Goal: Transaction & Acquisition: Purchase product/service

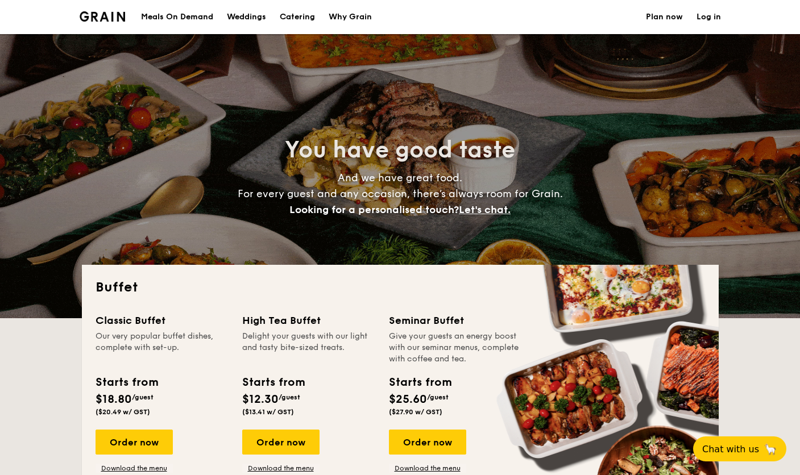
select select
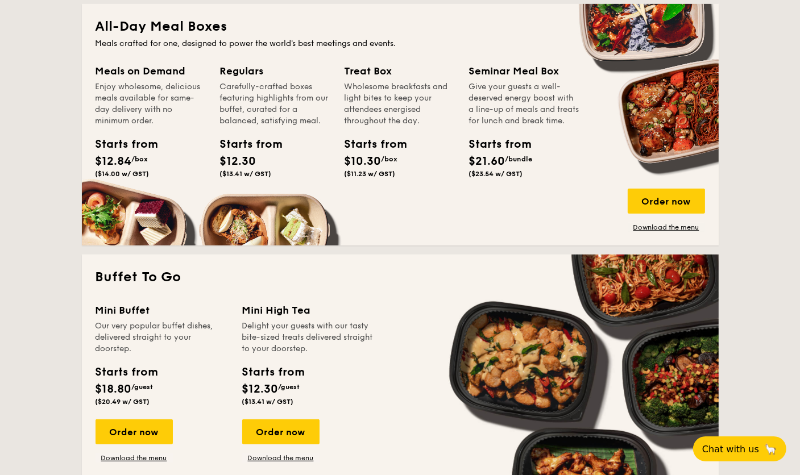
scroll to position [284, 0]
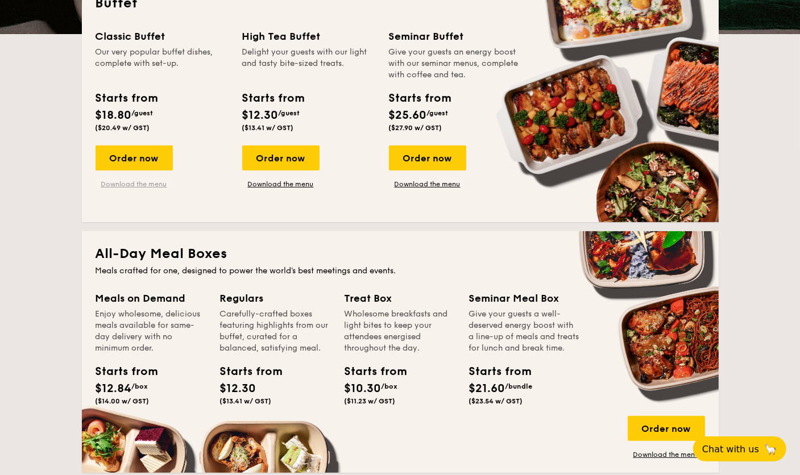
click at [148, 181] on link "Download the menu" at bounding box center [134, 184] width 77 height 9
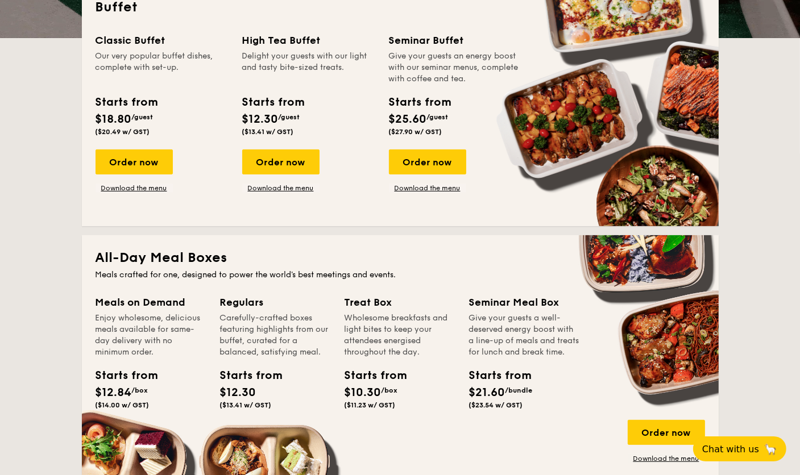
scroll to position [0, 0]
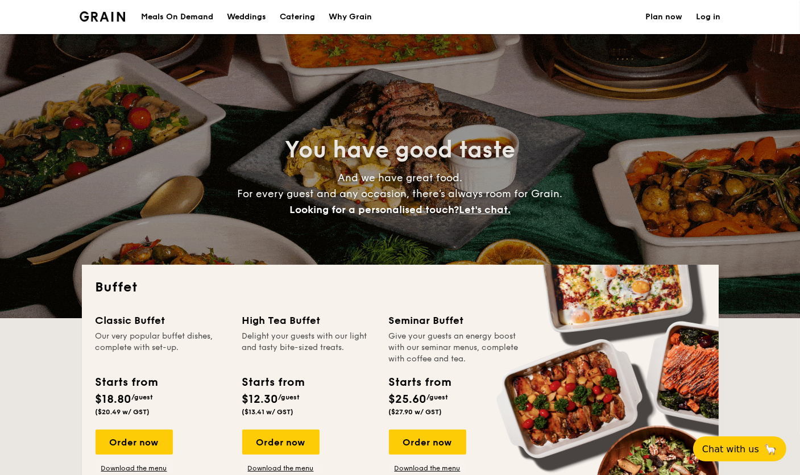
click at [206, 17] on div "Meals On Demand" at bounding box center [177, 17] width 72 height 34
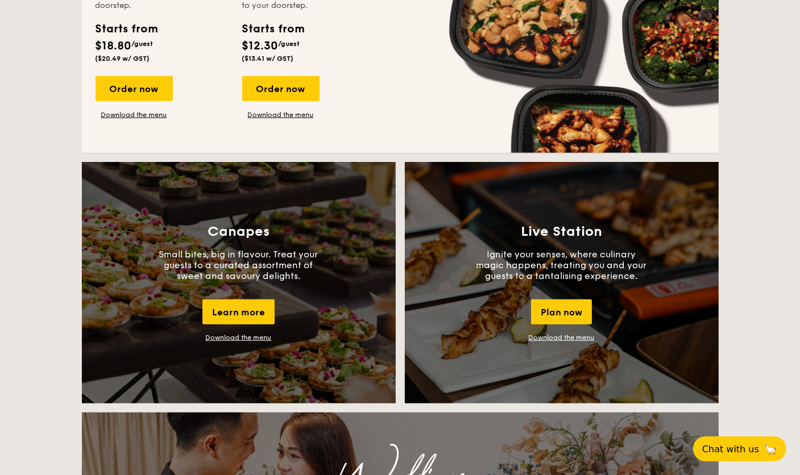
scroll to position [853, 0]
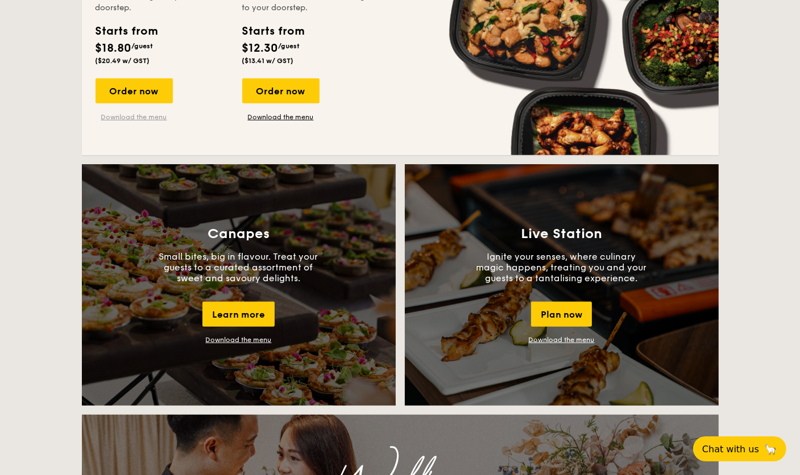
click at [156, 114] on link "Download the menu" at bounding box center [134, 117] width 77 height 9
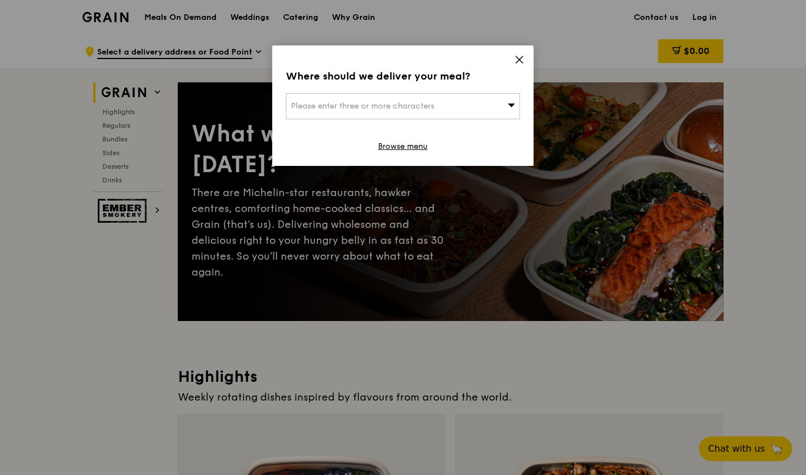
click at [516, 64] on icon at bounding box center [519, 60] width 10 height 10
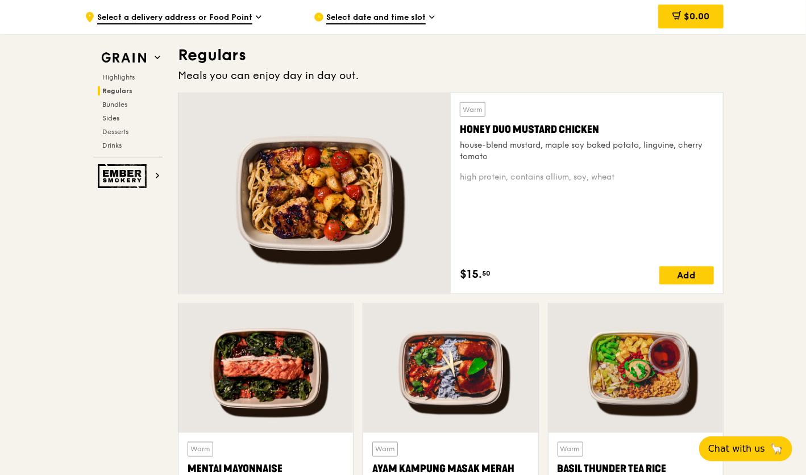
scroll to position [739, 0]
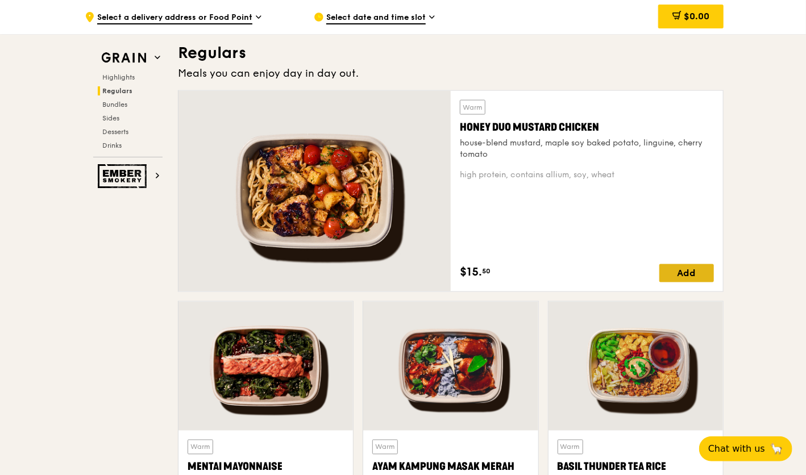
click at [679, 274] on div "Add" at bounding box center [686, 273] width 55 height 18
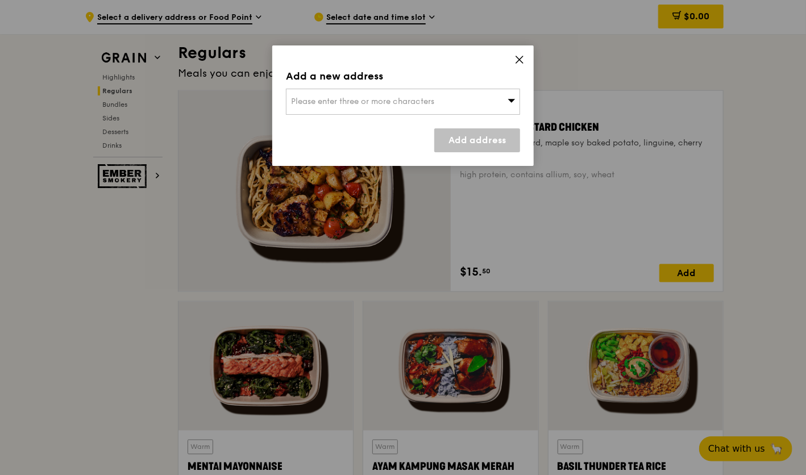
click at [490, 108] on div "Please enter three or more characters" at bounding box center [403, 102] width 234 height 26
click at [465, 127] on li "Please enter 3 or more characters" at bounding box center [403, 124] width 233 height 20
click at [444, 109] on input "search" at bounding box center [403, 101] width 233 height 25
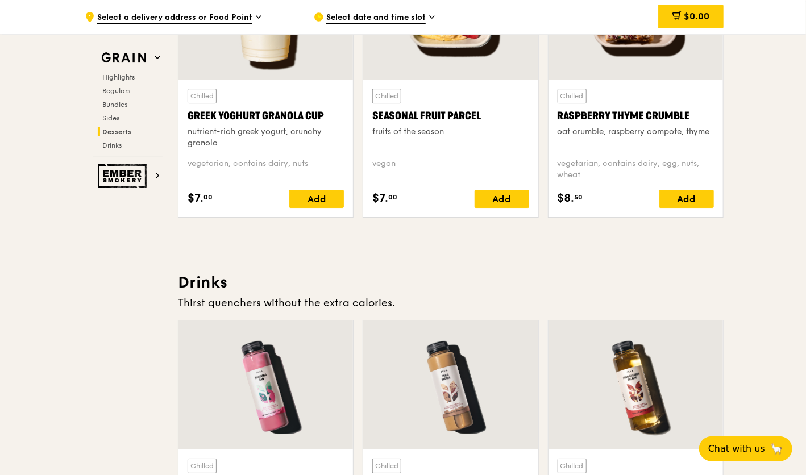
scroll to position [3411, 0]
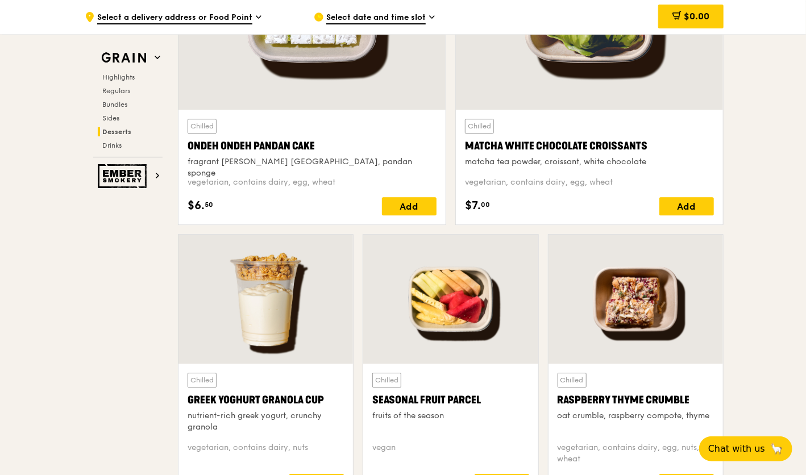
click at [122, 98] on div "Highlights Regulars Bundles Sides Desserts Drinks" at bounding box center [127, 111] width 69 height 77
click at [122, 89] on span "Regulars" at bounding box center [117, 91] width 30 height 8
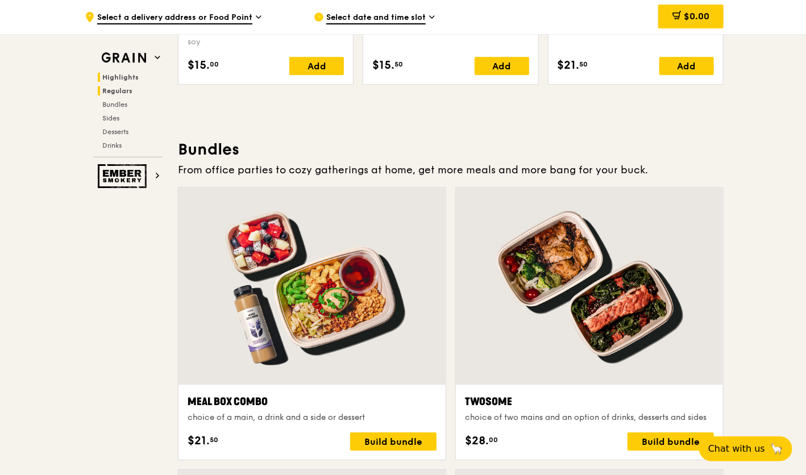
click at [122, 80] on span "Highlights" at bounding box center [120, 77] width 36 height 8
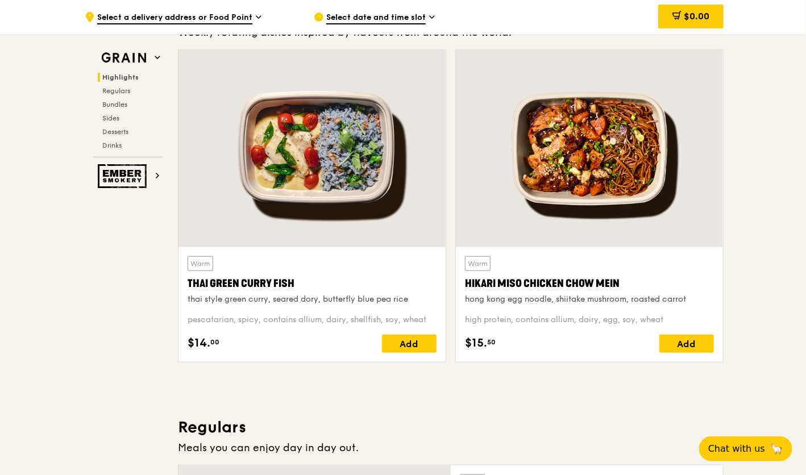
scroll to position [321, 0]
